Goal: Check status: Check status

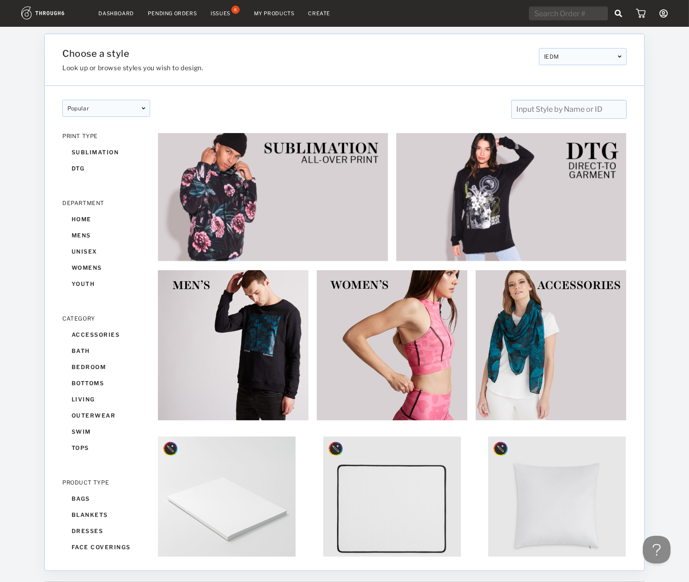
click at [578, 20] on input "text" at bounding box center [568, 13] width 78 height 14
paste input "RTDNX692"
type input "RTDNX692"
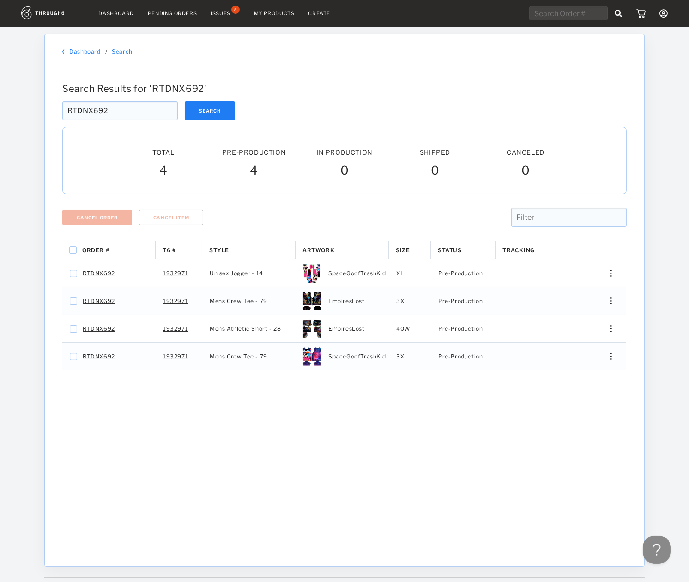
click at [252, 432] on div "Order # T6 # Style" at bounding box center [344, 396] width 564 height 312
